Goal: Task Accomplishment & Management: Manage account settings

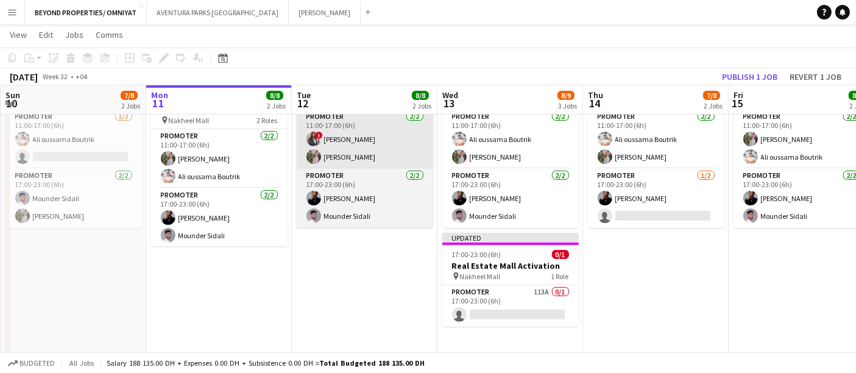
scroll to position [308, 0]
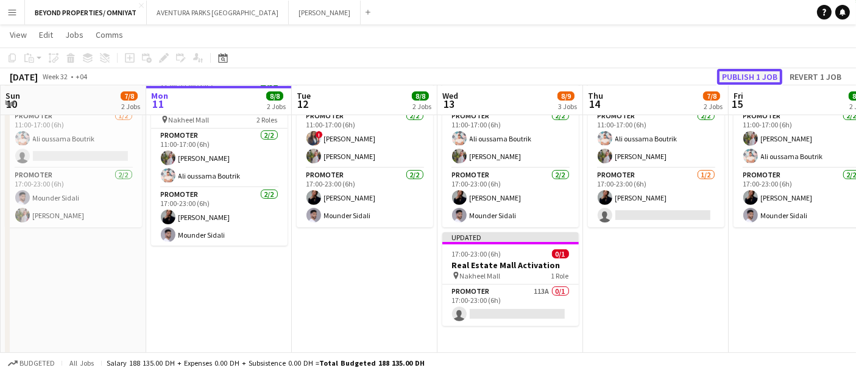
click at [748, 72] on button "Publish 1 job" at bounding box center [749, 77] width 65 height 16
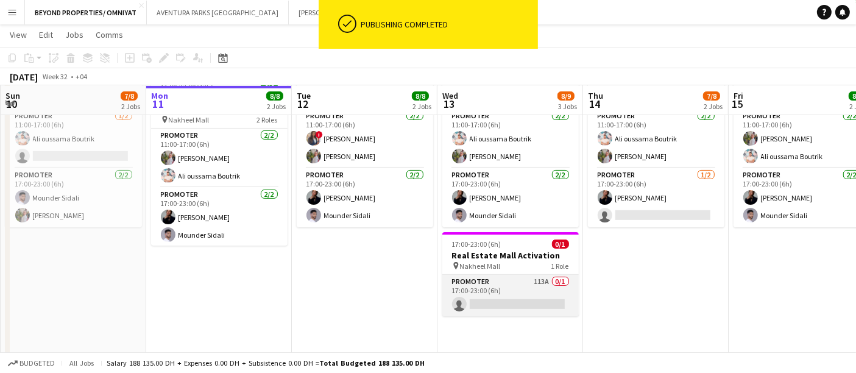
click at [533, 284] on app-card-role "Promoter 113A 0/1 17:00-23:00 (6h) single-neutral-actions" at bounding box center [510, 295] width 137 height 41
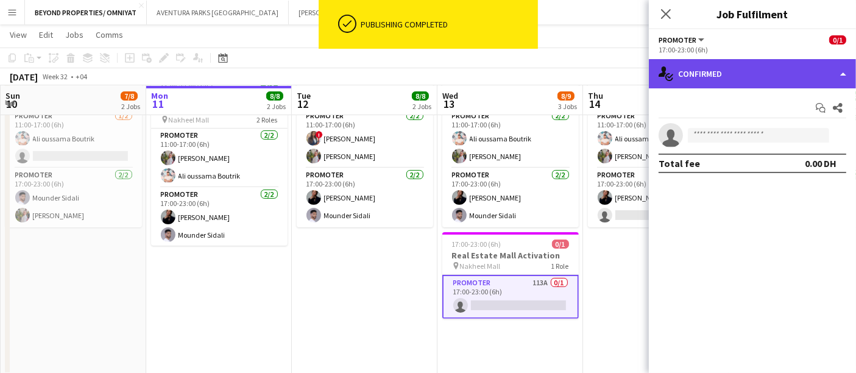
click at [725, 74] on div "single-neutral-actions-check-2 Confirmed" at bounding box center [752, 73] width 207 height 29
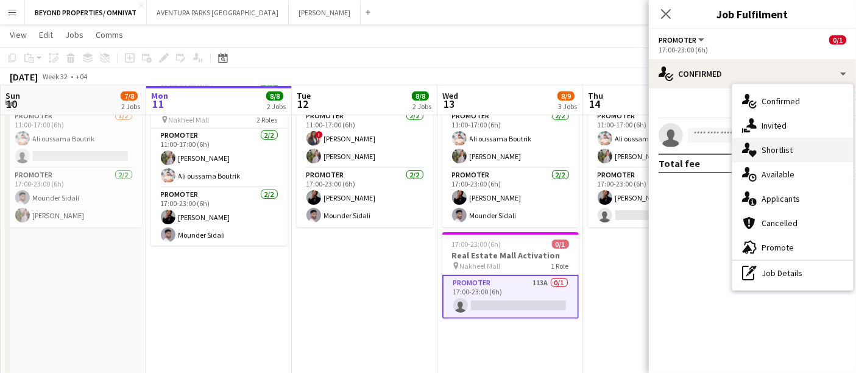
click at [779, 143] on div "single-neutral-actions-heart Shortlist" at bounding box center [793, 150] width 121 height 24
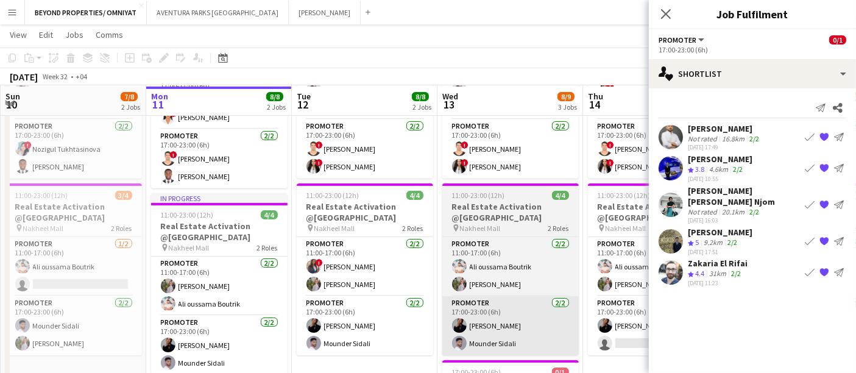
scroll to position [178, 0]
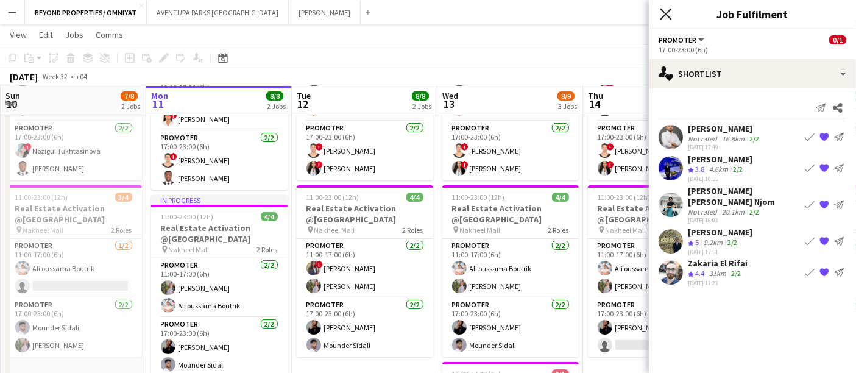
click at [667, 15] on icon "Close pop-in" at bounding box center [666, 14] width 12 height 12
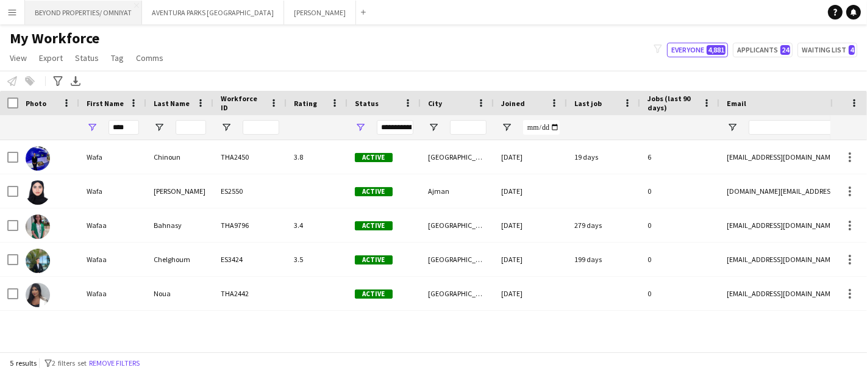
click at [101, 9] on button "BEYOND PROPERTIES/ OMNIYAT Close" at bounding box center [83, 13] width 117 height 24
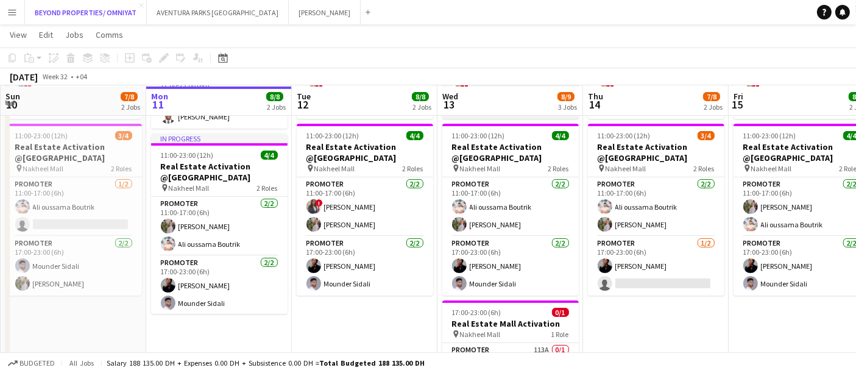
scroll to position [240, 0]
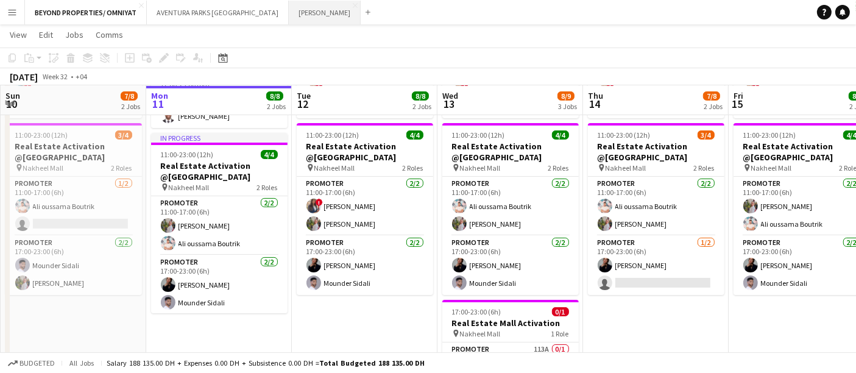
click at [289, 14] on button "SALATA Close" at bounding box center [325, 13] width 72 height 24
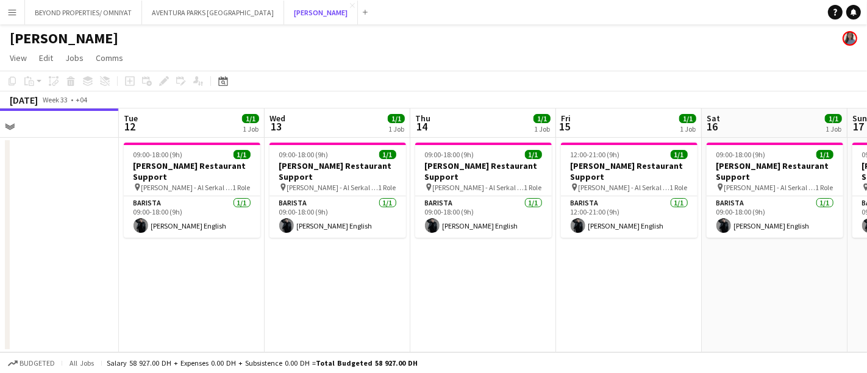
scroll to position [0, 464]
click at [0, 248] on app-date-cell at bounding box center [46, 245] width 146 height 215
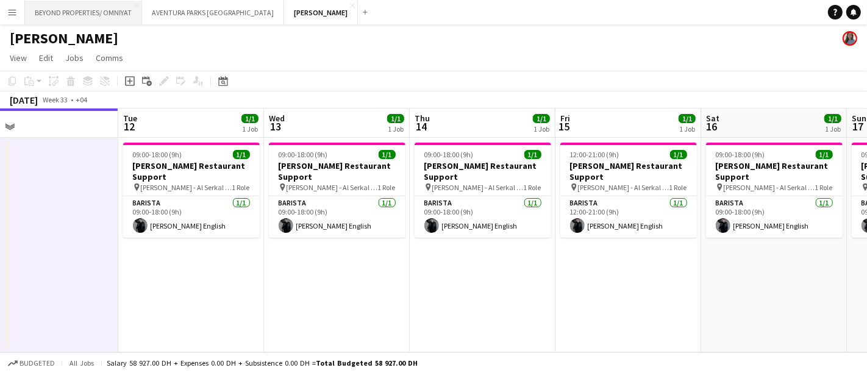
click at [99, 11] on button "BEYOND PROPERTIES/ OMNIYAT Close" at bounding box center [83, 13] width 117 height 24
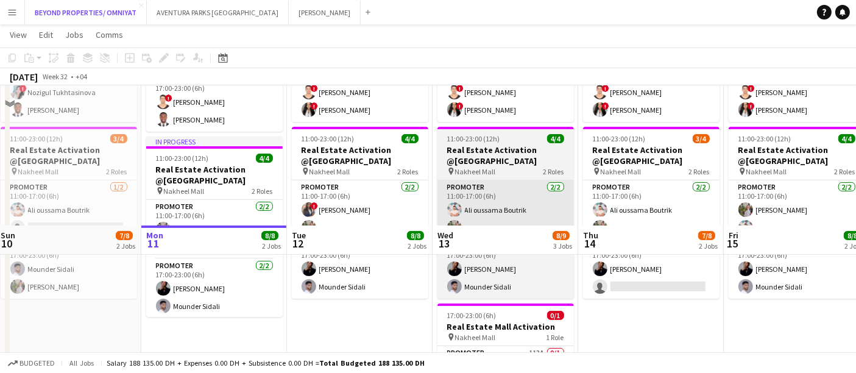
scroll to position [376, 0]
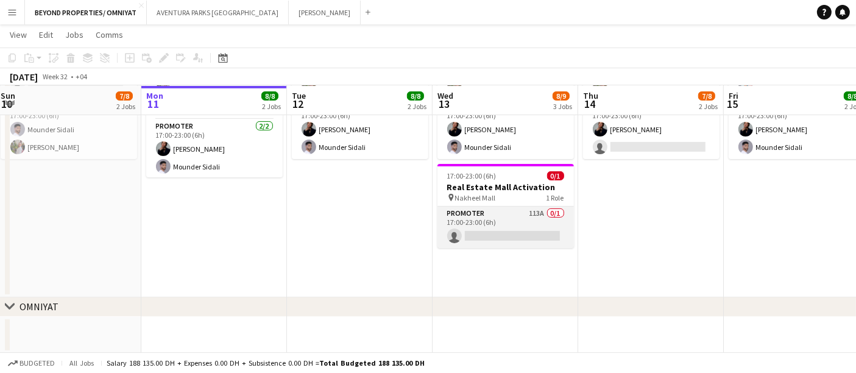
click at [488, 229] on app-card-role "Promoter 113A 0/1 17:00-23:00 (6h) single-neutral-actions" at bounding box center [506, 227] width 137 height 41
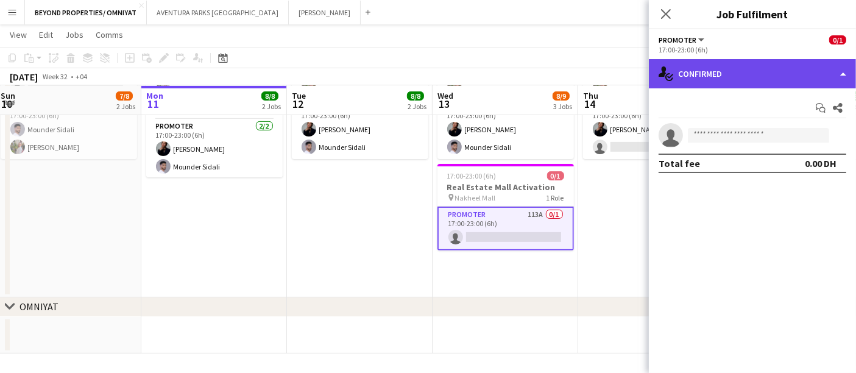
click at [716, 69] on div "single-neutral-actions-check-2 Confirmed" at bounding box center [752, 73] width 207 height 29
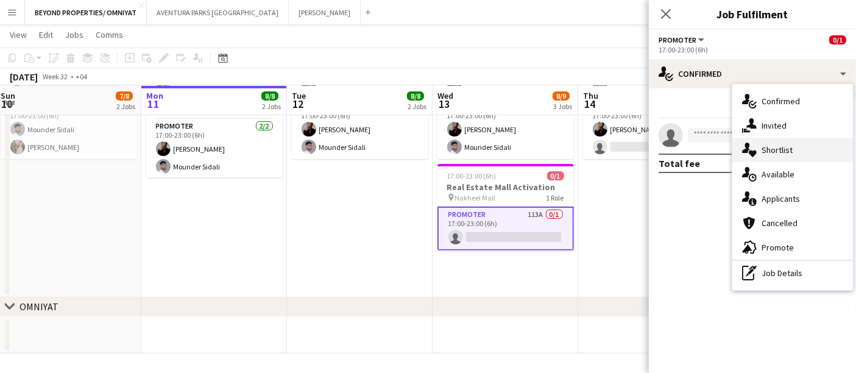
click at [775, 152] on div "single-neutral-actions-heart Shortlist" at bounding box center [793, 150] width 121 height 24
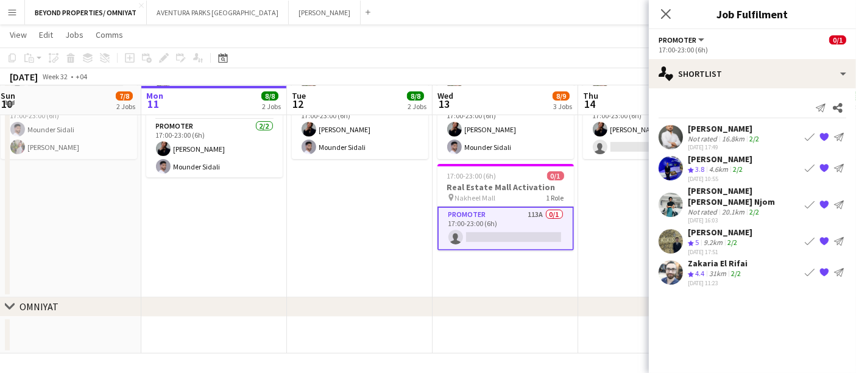
click at [683, 163] on app-user-avatar at bounding box center [671, 168] width 24 height 24
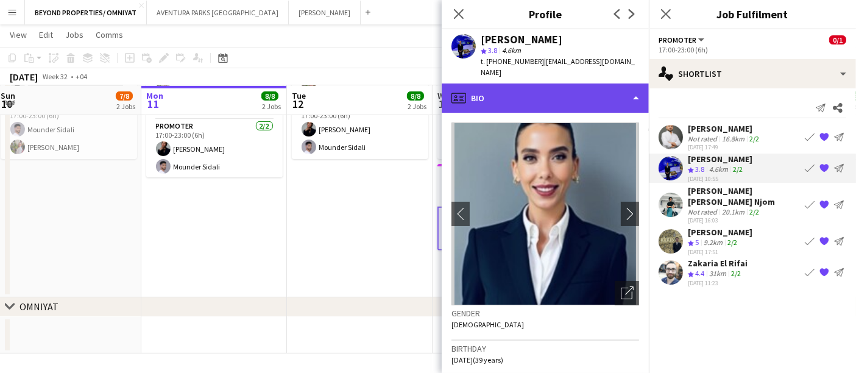
click at [517, 84] on div "profile Bio" at bounding box center [545, 97] width 207 height 29
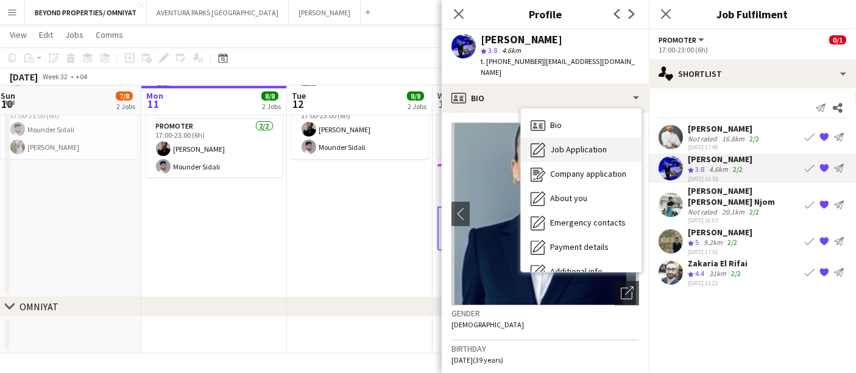
click at [586, 144] on span "Job Application" at bounding box center [578, 149] width 57 height 11
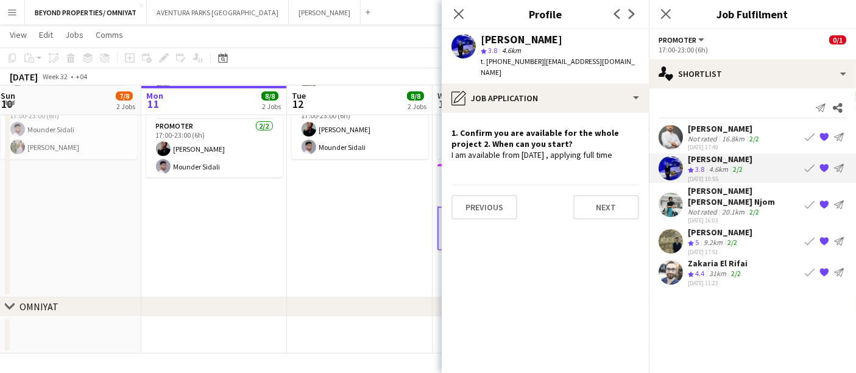
click at [679, 198] on app-user-avatar at bounding box center [671, 205] width 24 height 24
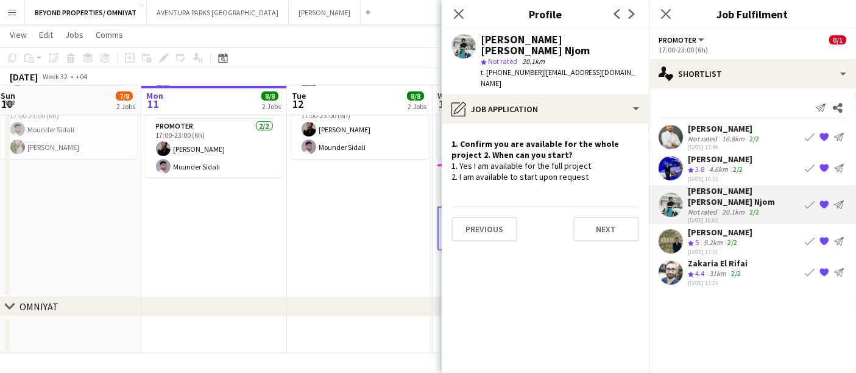
click at [707, 238] on div "9.2km" at bounding box center [713, 243] width 24 height 10
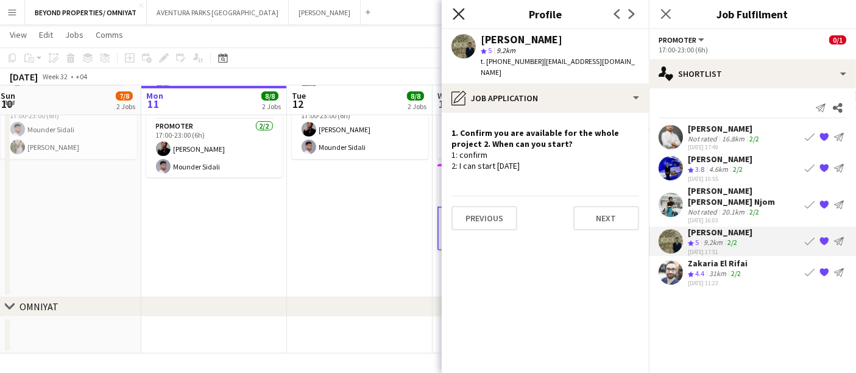
click at [461, 18] on icon "Close pop-in" at bounding box center [459, 14] width 12 height 12
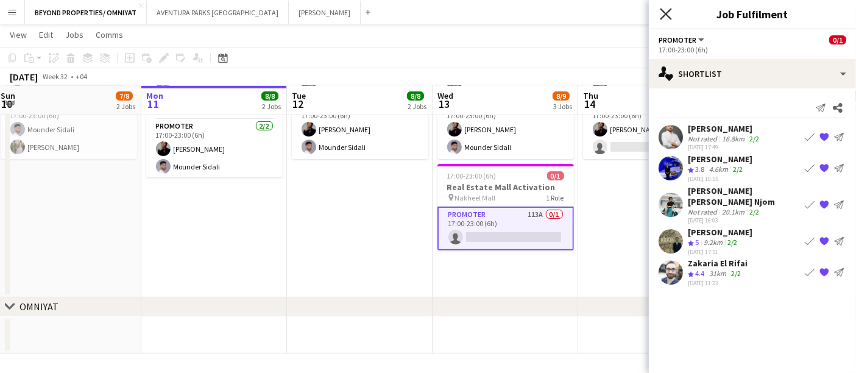
click at [664, 15] on icon "Close pop-in" at bounding box center [666, 14] width 12 height 12
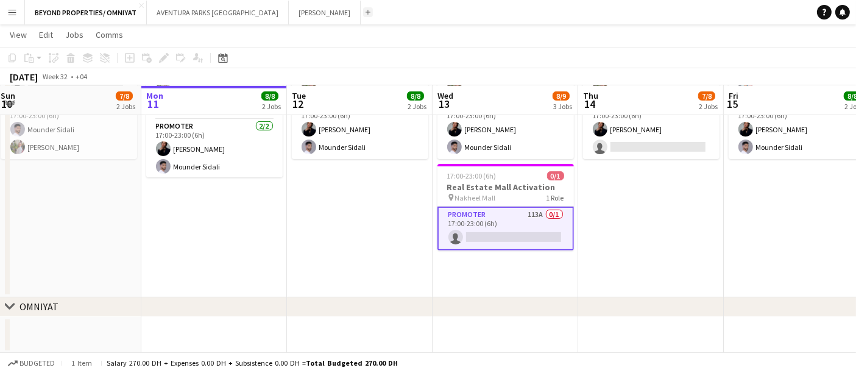
click at [366, 13] on app-icon "Add" at bounding box center [368, 12] width 5 height 5
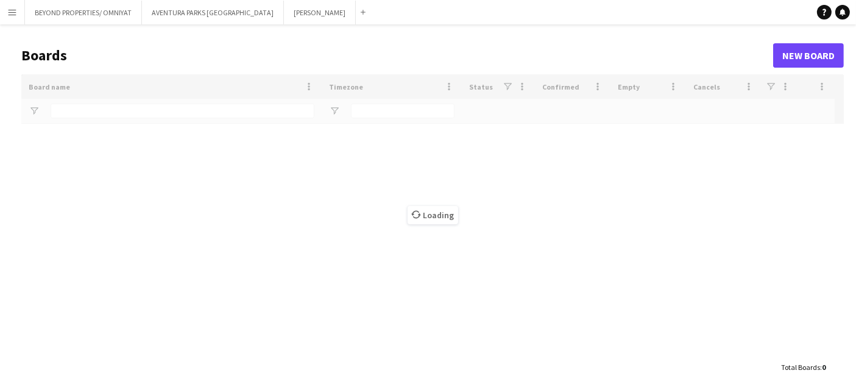
click at [16, 15] on app-icon "Menu" at bounding box center [12, 12] width 10 height 10
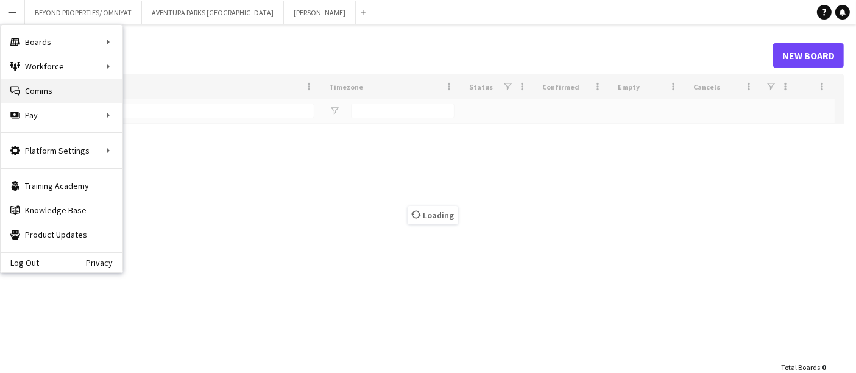
type input "****"
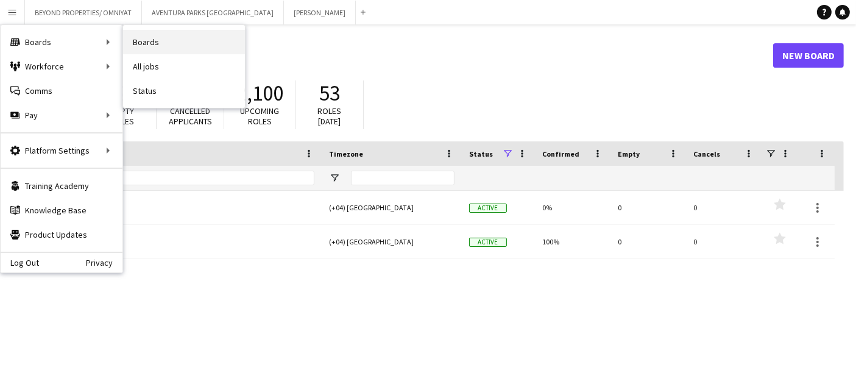
click at [162, 42] on link "Boards" at bounding box center [184, 42] width 122 height 24
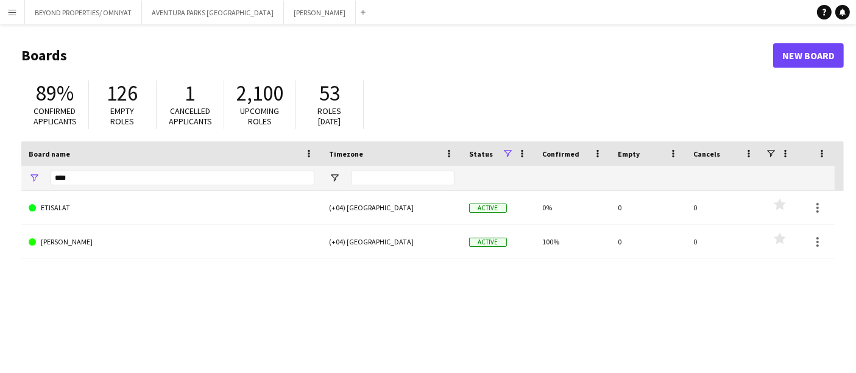
click at [15, 17] on button "Menu" at bounding box center [12, 12] width 24 height 24
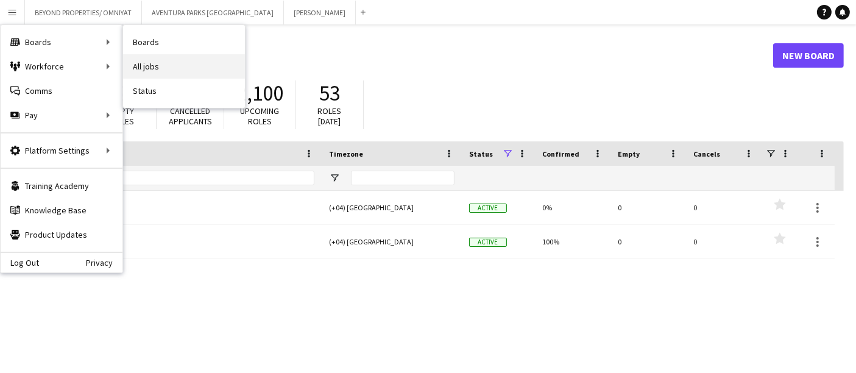
click at [155, 72] on link "All jobs" at bounding box center [184, 66] width 122 height 24
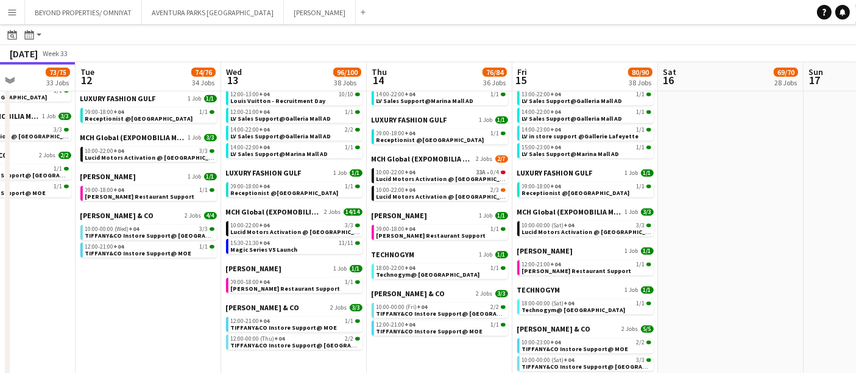
scroll to position [804, 0]
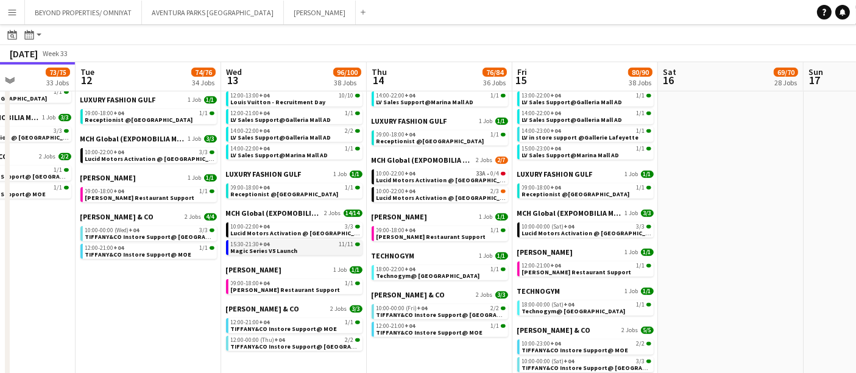
click at [271, 250] on span "Magic Series V5 Launch" at bounding box center [264, 251] width 67 height 8
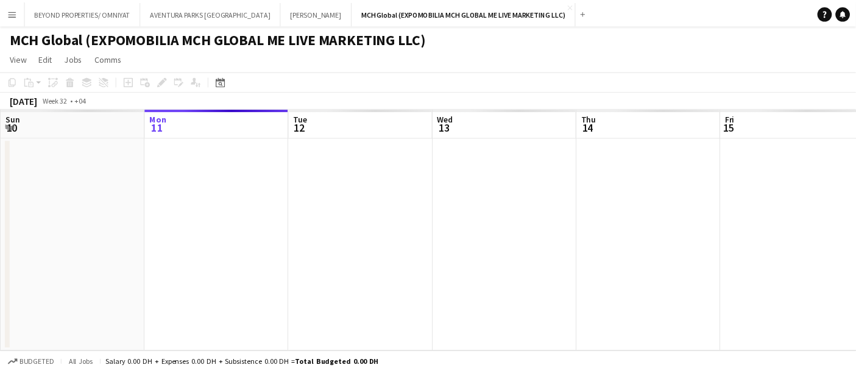
scroll to position [0, 419]
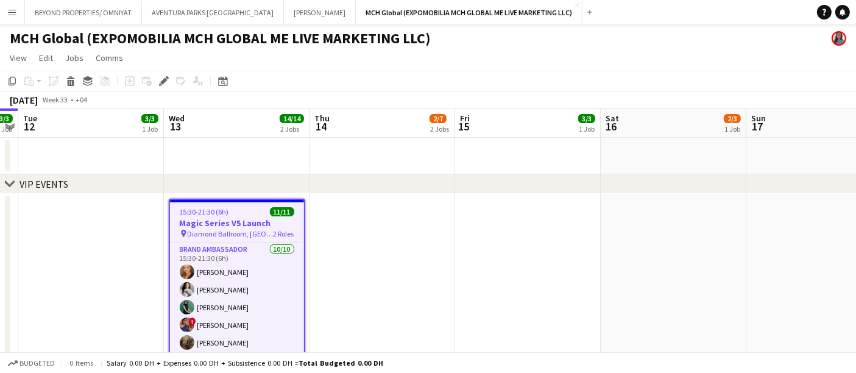
click at [270, 230] on span "Diamond Ballroom, Royal Atlantis, Dubai" at bounding box center [231, 233] width 86 height 9
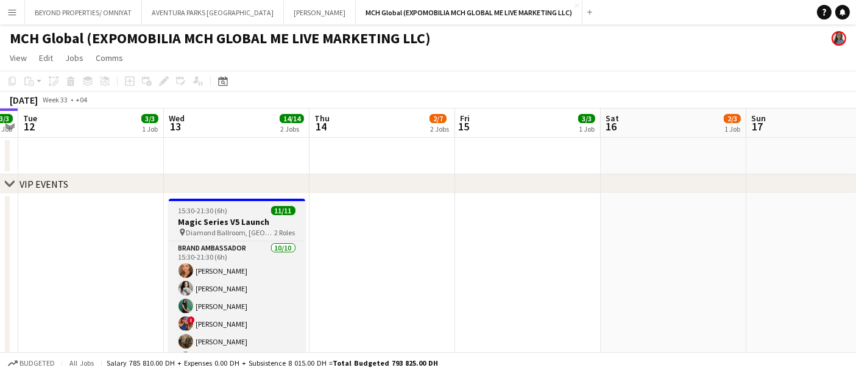
click at [270, 230] on span "Diamond Ballroom, Royal Atlantis, Dubai" at bounding box center [230, 232] width 88 height 9
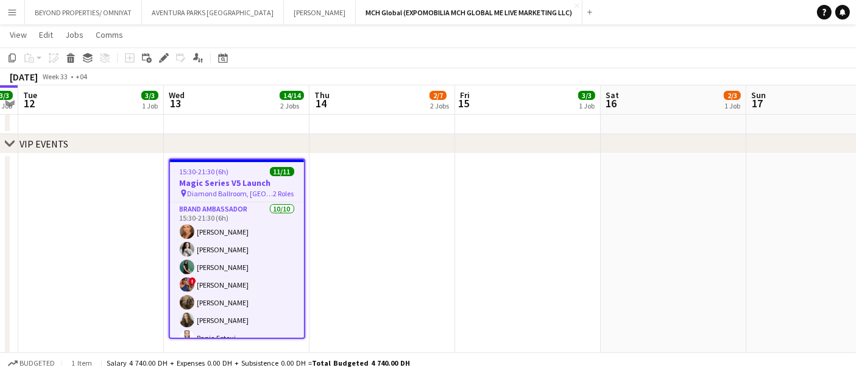
scroll to position [39, 0]
click at [162, 54] on icon "Edit" at bounding box center [164, 58] width 10 height 10
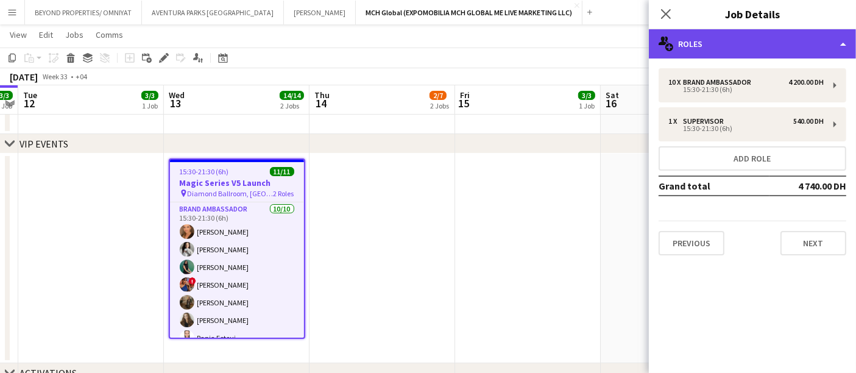
click at [710, 46] on div "multiple-users-add Roles" at bounding box center [752, 43] width 207 height 29
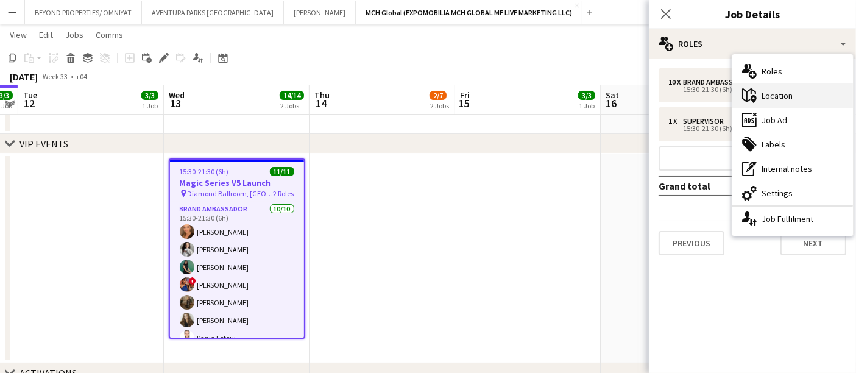
click at [787, 96] on div "maps-pin-1 Location" at bounding box center [793, 95] width 121 height 24
